Goal: Browse casually: Explore the website without a specific task or goal

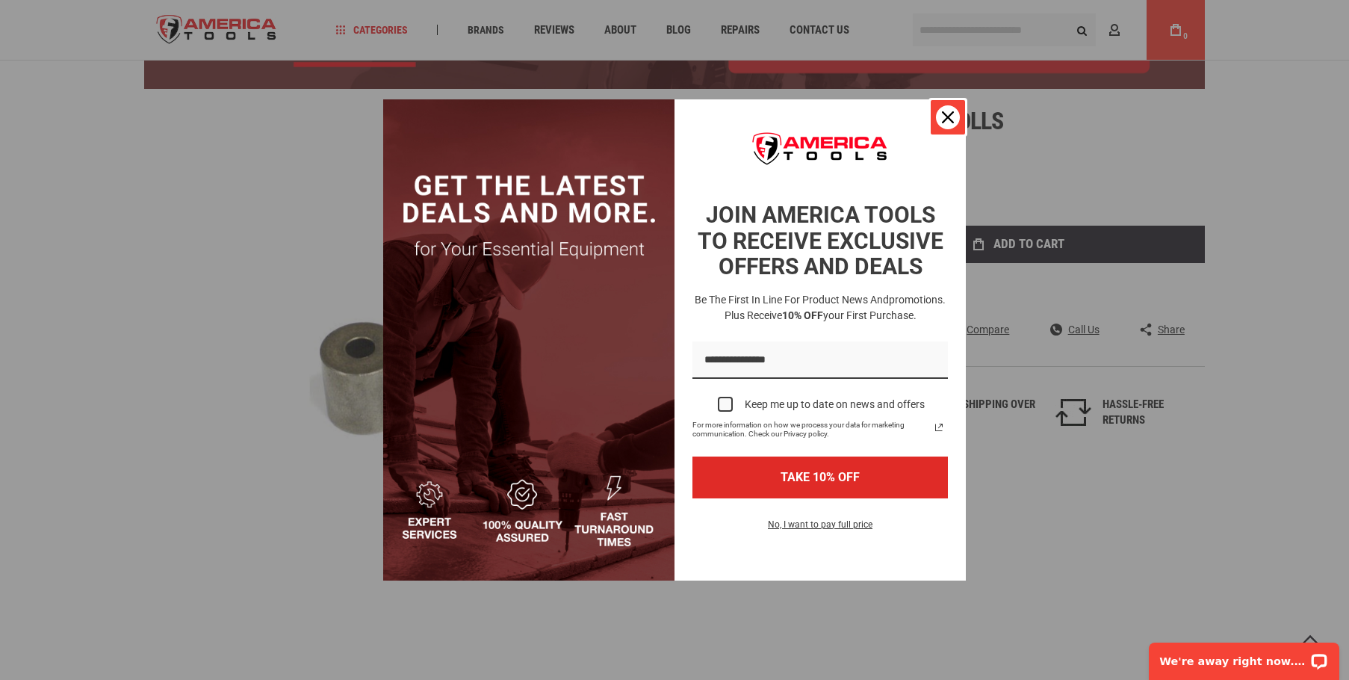
click at [948, 119] on icon "close icon" at bounding box center [948, 117] width 12 height 12
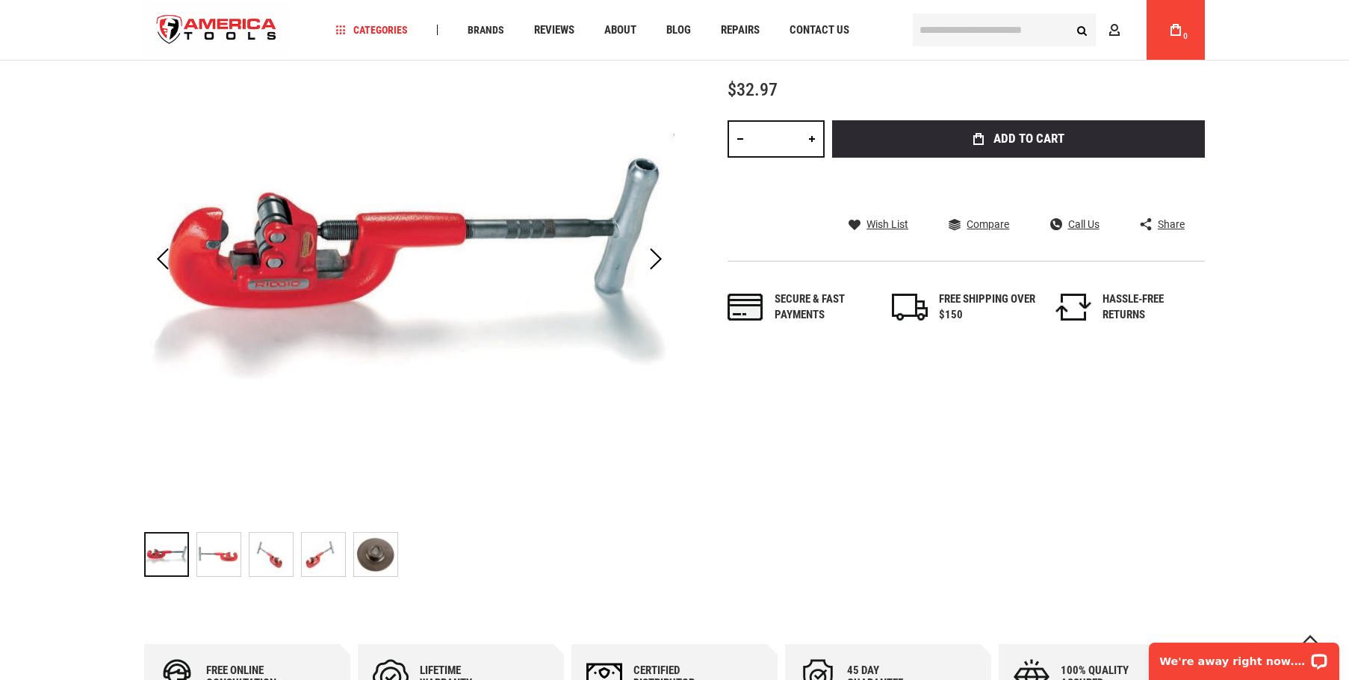
scroll to position [373, 0]
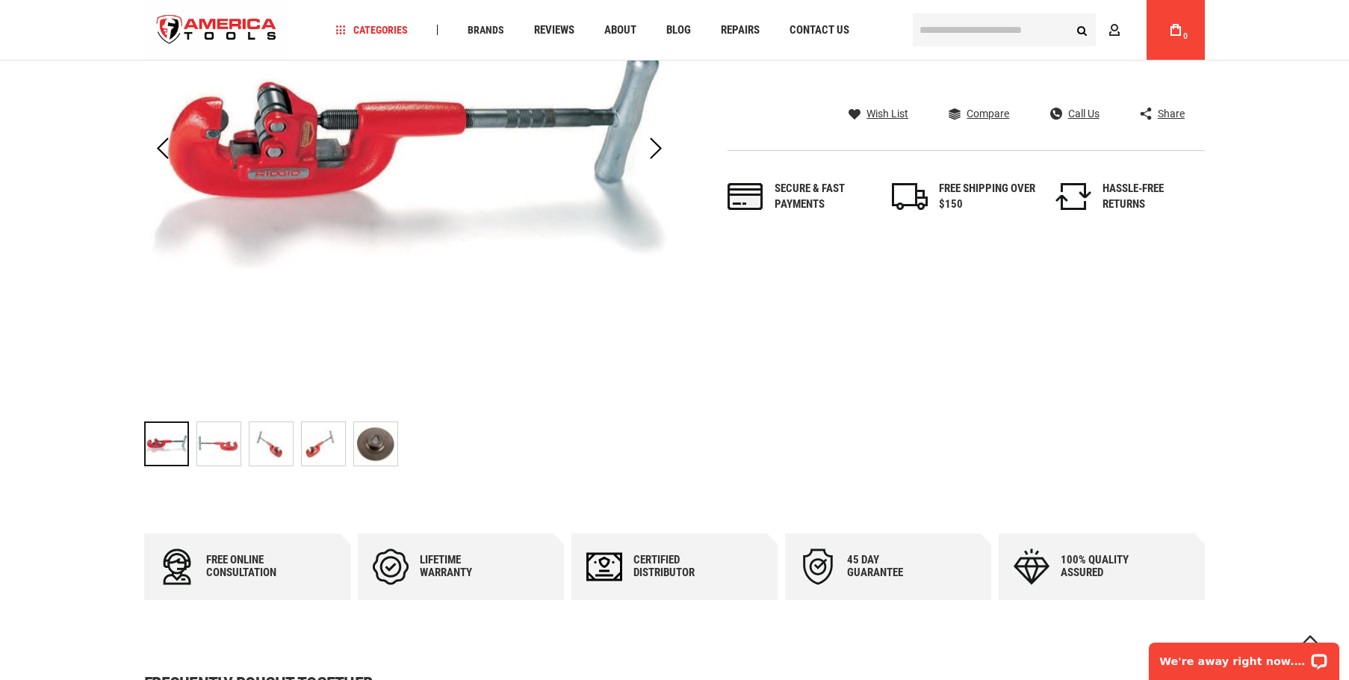
click at [347, 437] on div "RIDGID 44190 WHEEL, CUTTER E1032S F/SS" at bounding box center [327, 444] width 52 height 60
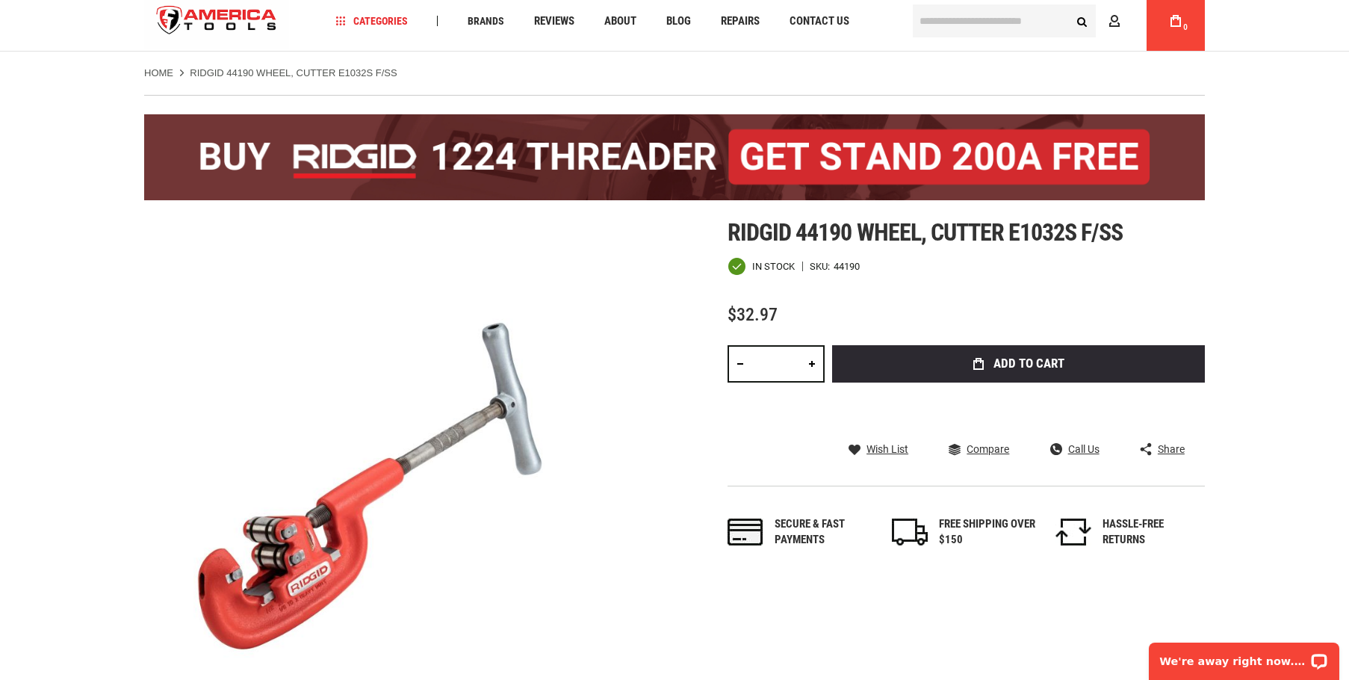
scroll to position [75, 0]
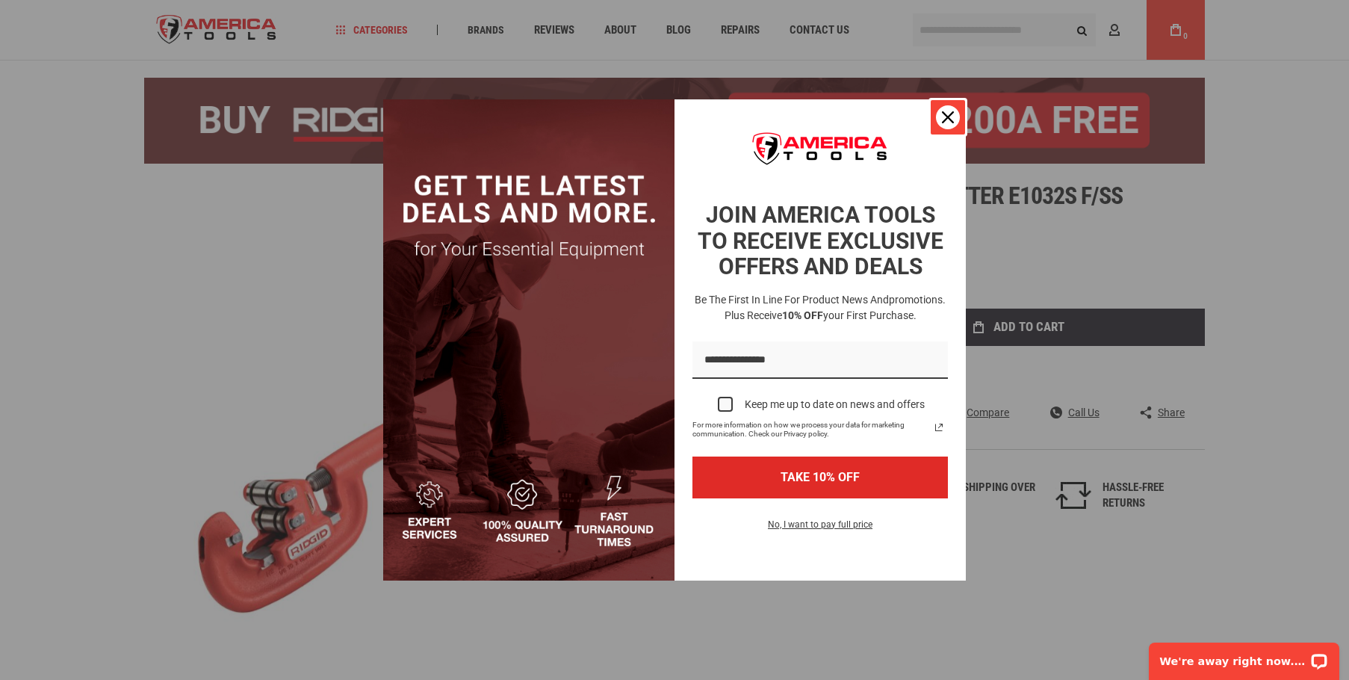
click at [953, 120] on icon "close icon" at bounding box center [948, 117] width 12 height 12
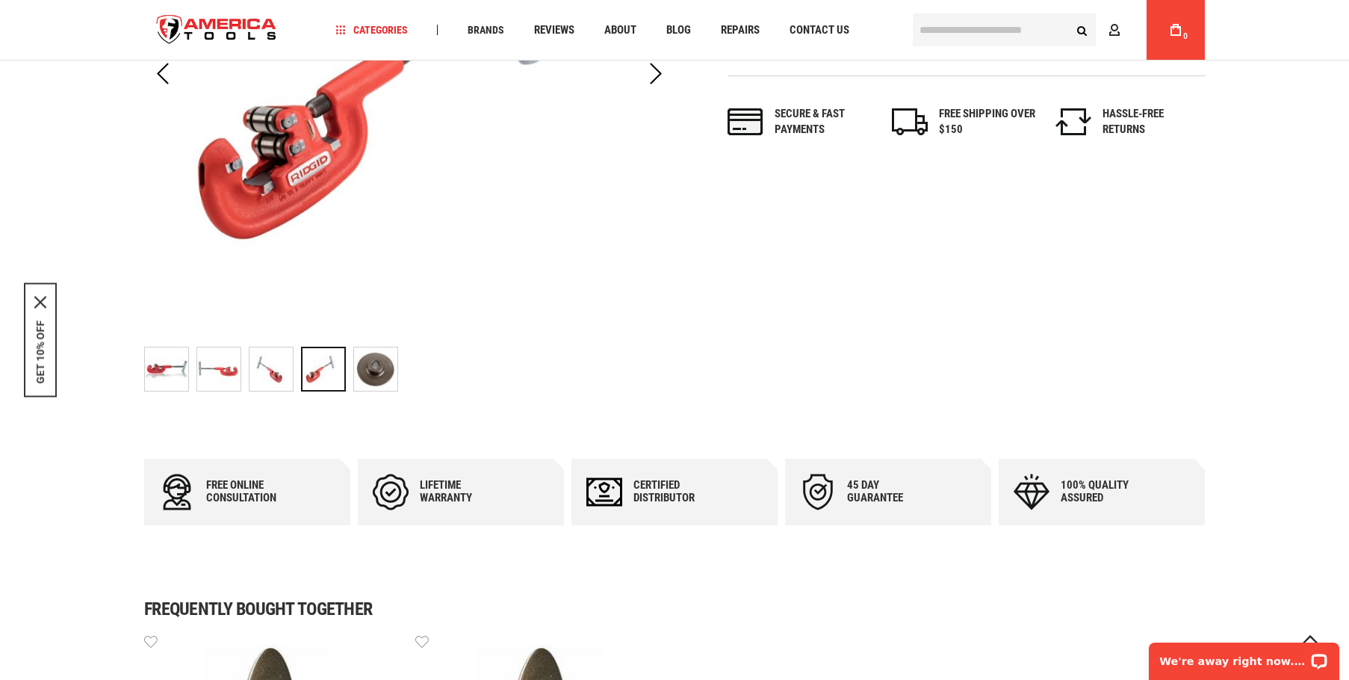
click at [376, 372] on img "RIDGID 44190 WHEEL, CUTTER E1032S F/SS" at bounding box center [375, 368] width 43 height 43
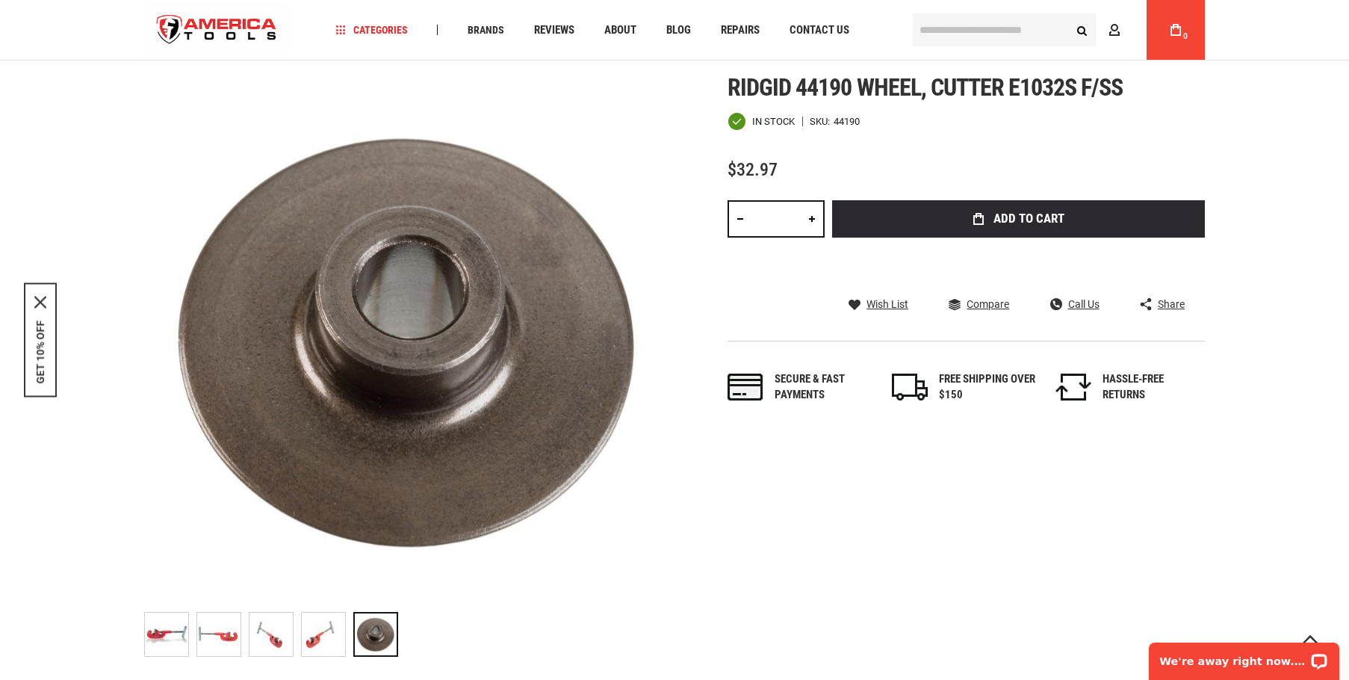
scroll to position [149, 0]
